Goal: Task Accomplishment & Management: Manage account settings

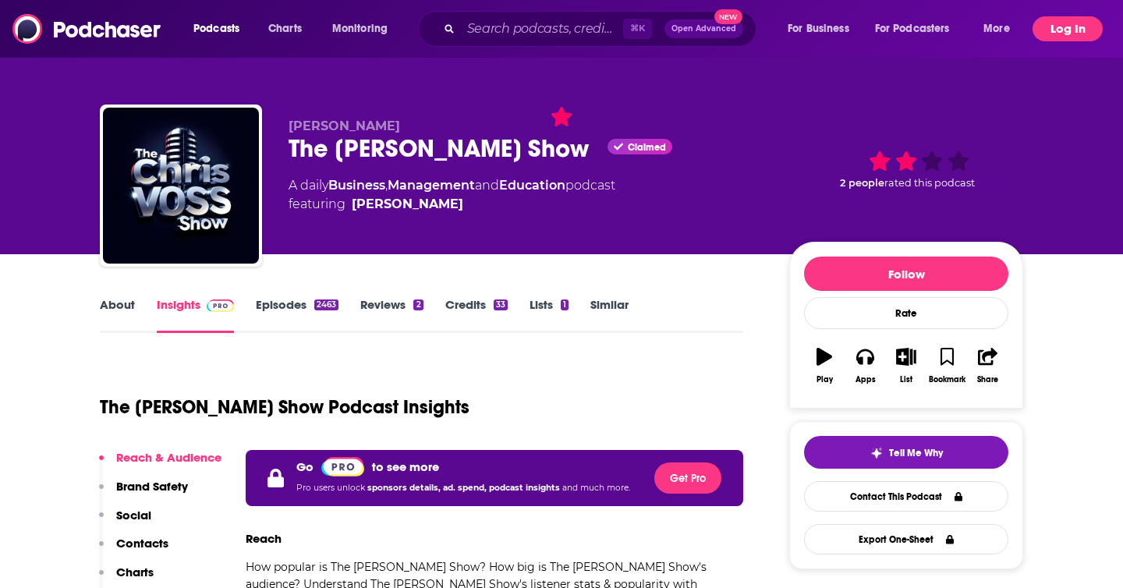
click at [1078, 25] on button "Log In" at bounding box center [1068, 28] width 70 height 25
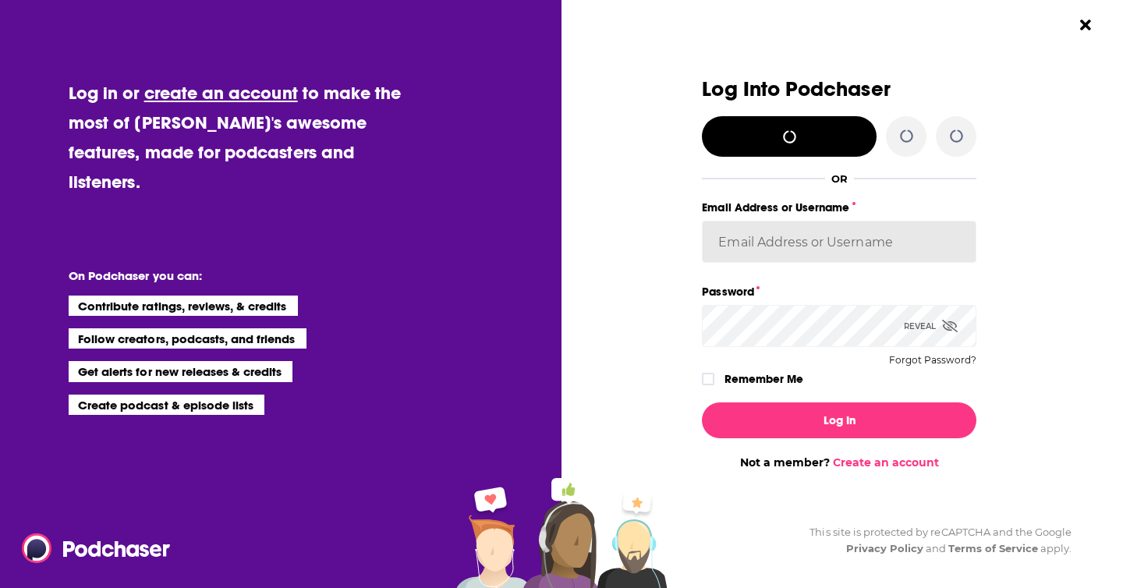
type input "Spiral5-G1"
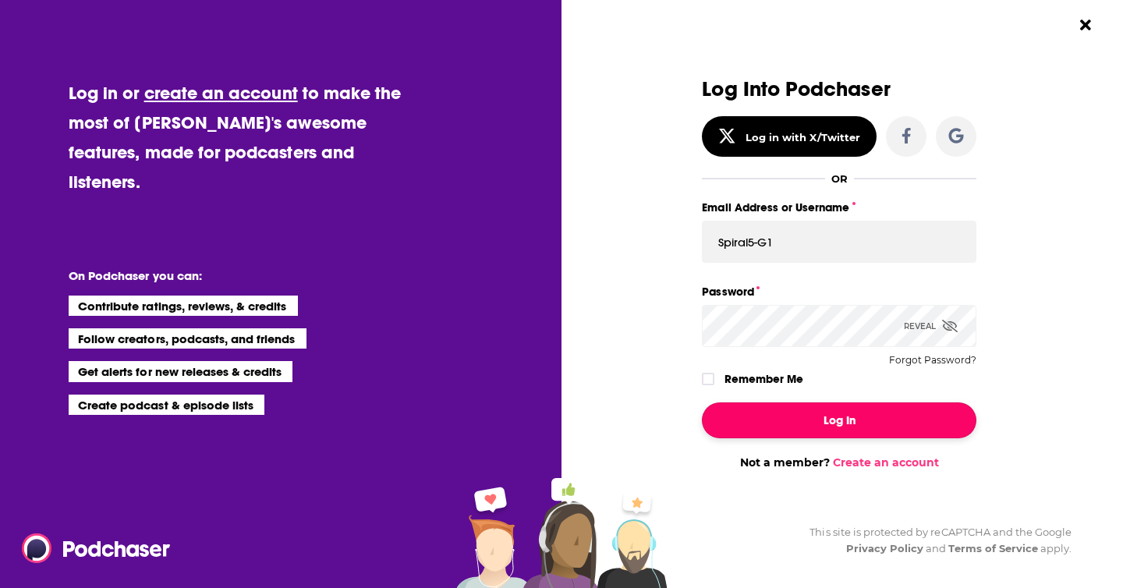
click at [811, 425] on button "Log In" at bounding box center [839, 421] width 275 height 36
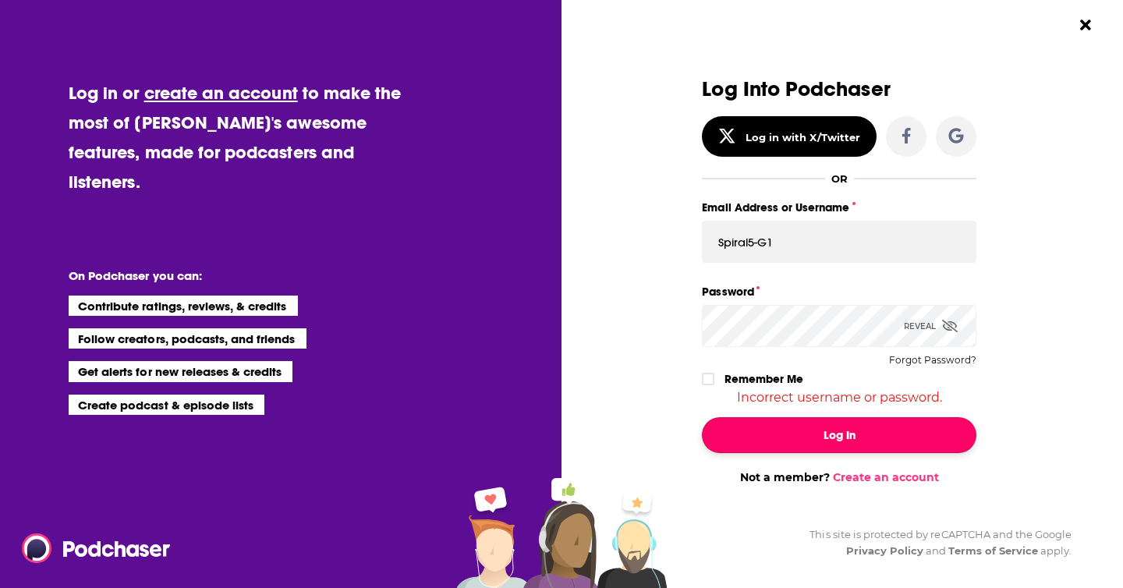
click at [811, 425] on button "Log In" at bounding box center [839, 435] width 275 height 36
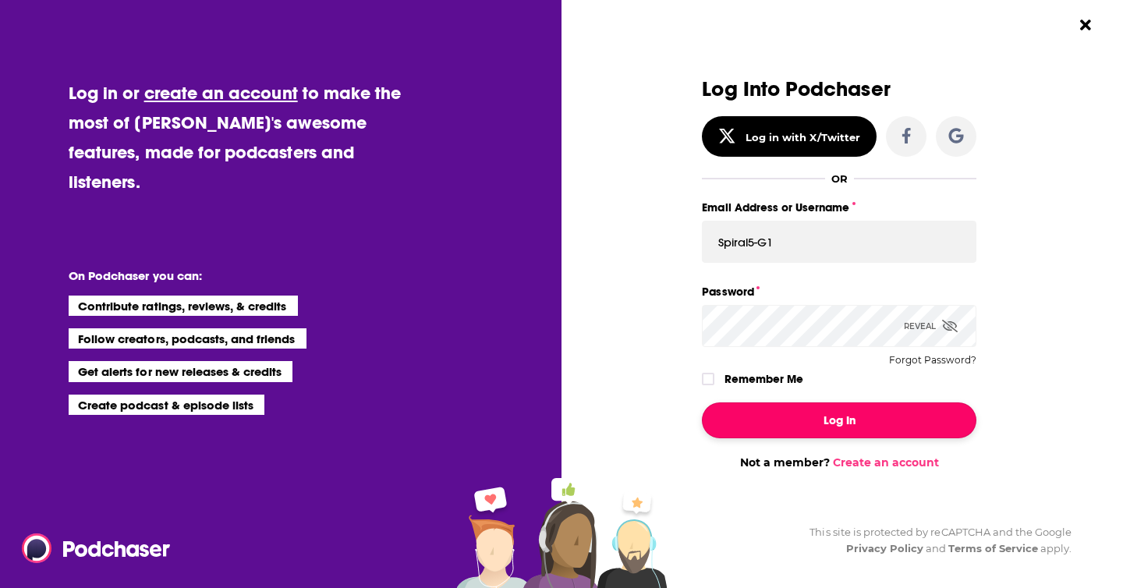
click at [953, 417] on button "Log In" at bounding box center [839, 421] width 275 height 36
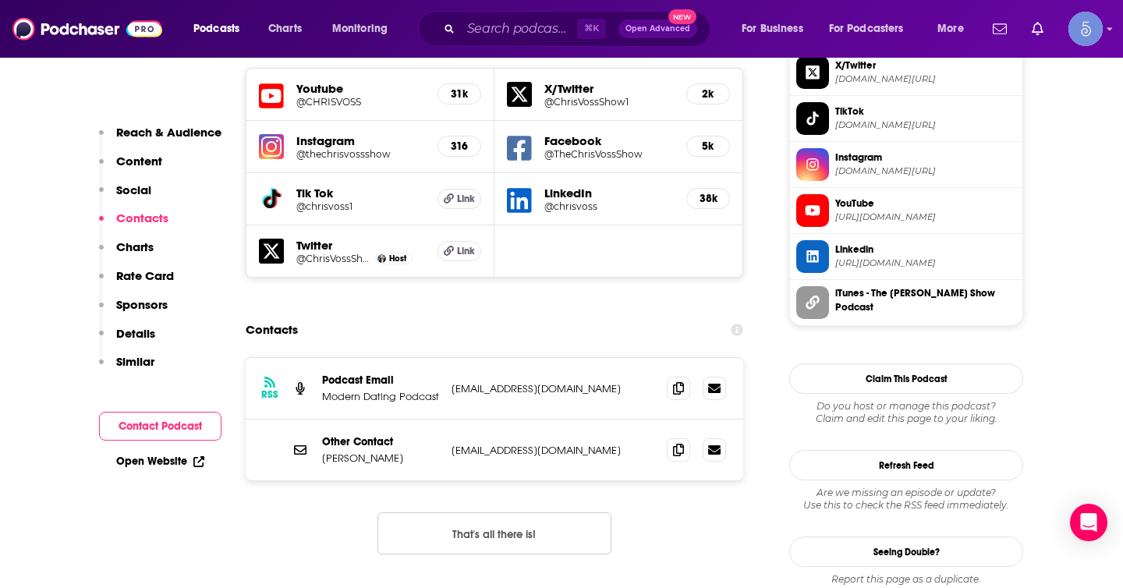
scroll to position [1401, 0]
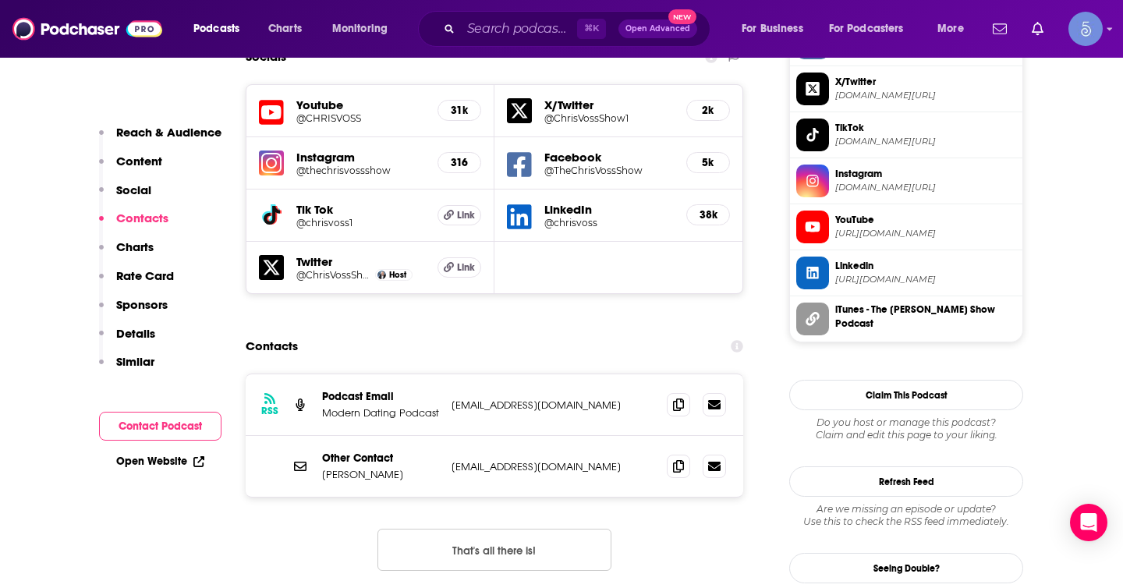
click at [342, 150] on h5 "Instagram" at bounding box center [360, 157] width 129 height 15
click at [458, 156] on h5 "316" at bounding box center [459, 162] width 17 height 13
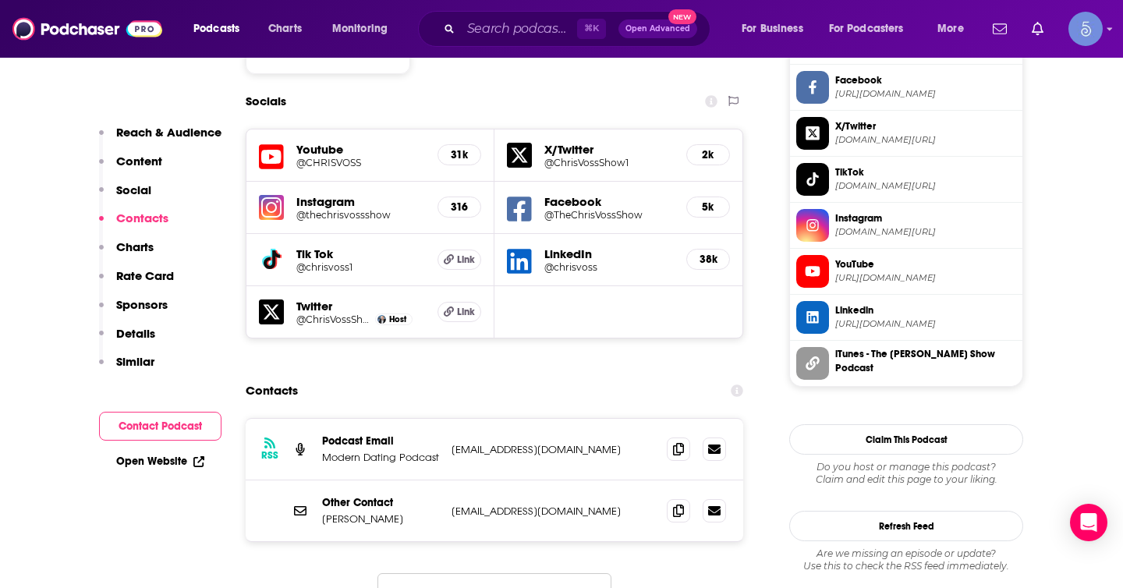
scroll to position [1340, 0]
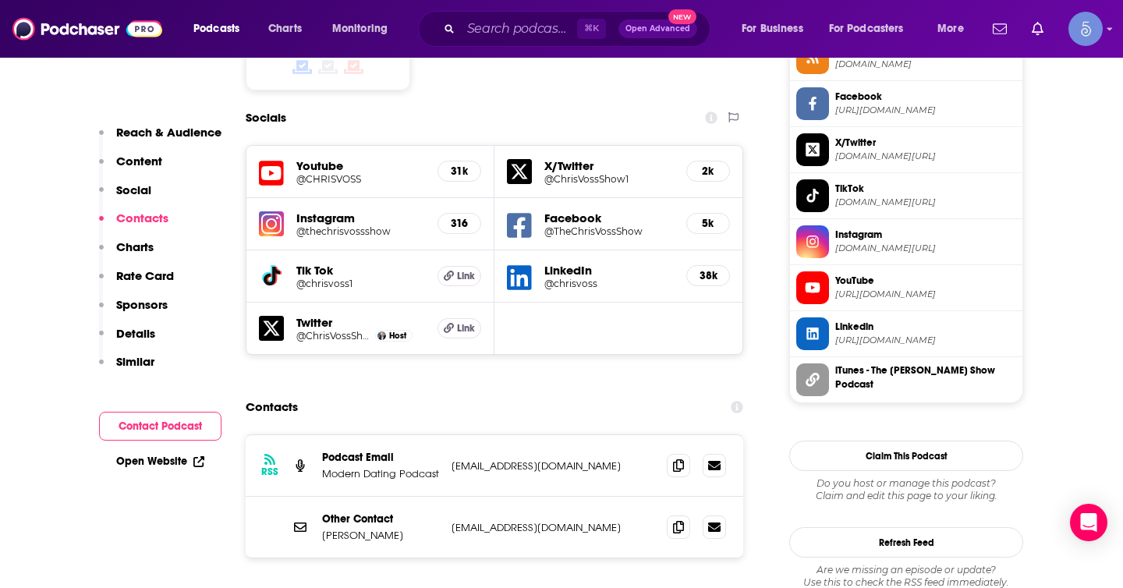
click at [277, 159] on icon at bounding box center [271, 173] width 25 height 29
